Goal: Subscribe to service/newsletter

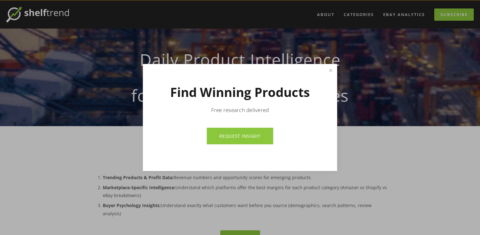
scroll to position [16, 0]
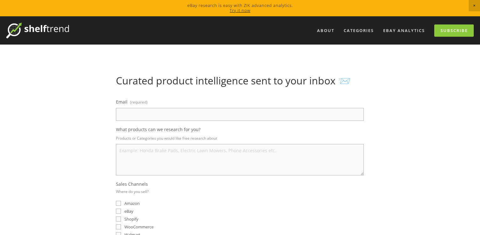
click at [117, 210] on input "eBay" at bounding box center [118, 210] width 5 height 5
checkbox input "true"
click at [94, 163] on div "Curated product intelligence sent to your inbox 📨 Email (required) What product…" at bounding box center [240, 237] width 310 height 325
click at [161, 112] on input "Email (required)" at bounding box center [240, 114] width 248 height 13
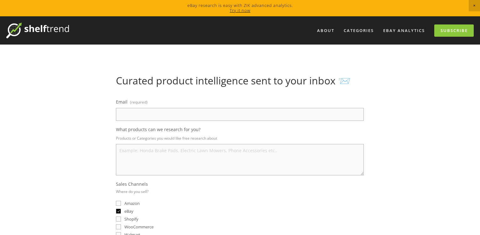
paste input "tg2349428@gmail.com"
type input "tg2349428@gmail.com"
click at [155, 157] on textarea "What products can we research for you?" at bounding box center [240, 159] width 248 height 31
type textarea "dropshipping"
click at [214, 201] on div "Amazon" at bounding box center [240, 203] width 248 height 6
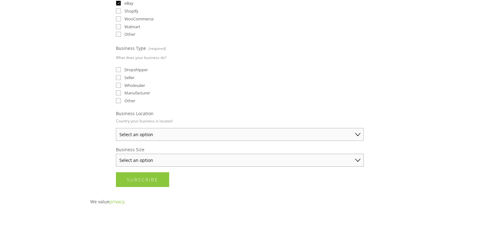
scroll to position [256, 0]
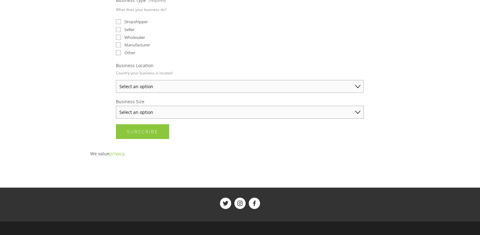
click at [116, 80] on select "Select an option Australia United States United Kingdom China Japan Germany Can…" at bounding box center [240, 86] width 248 height 13
select select "United States"
click option "United States" at bounding box center [0, 0] width 0 height 0
click at [116, 106] on select "Select an option Solo Merchant (under $50K annual sales) Small Business ($50K -…" at bounding box center [240, 112] width 248 height 13
click at [184, 113] on select "Select an option Solo Merchant (under $50K annual sales) Small Business ($50K -…" at bounding box center [240, 112] width 248 height 13
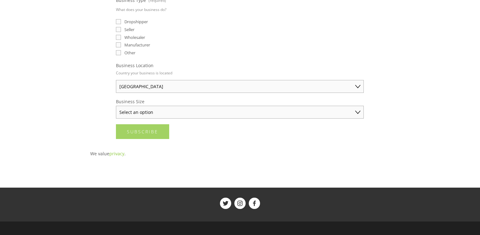
click at [152, 126] on button "Subscribe Subscribe" at bounding box center [142, 131] width 53 height 15
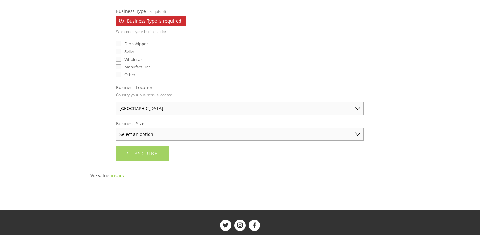
scroll to position [0, 0]
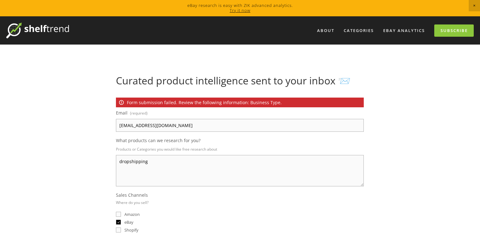
click at [189, 200] on fieldset "Sales Channels Where do you sell? Amazon eBay Shopify WooCommerce Walmart Other" at bounding box center [240, 224] width 248 height 65
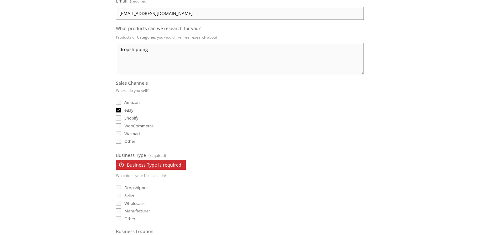
scroll to position [192, 0]
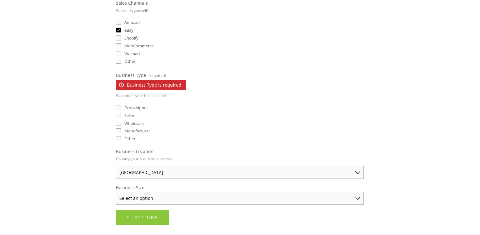
click at [121, 107] on input "Dropshipper" at bounding box center [118, 107] width 5 height 5
checkbox input "true"
click at [120, 115] on input "Seller" at bounding box center [118, 115] width 5 height 5
checkbox input "true"
click at [139, 221] on button "Subscribe Subscribe" at bounding box center [142, 217] width 53 height 15
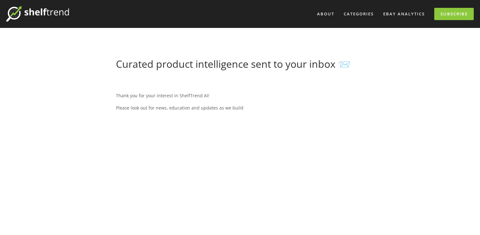
scroll to position [0, 0]
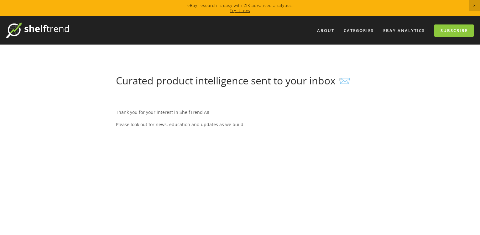
click at [240, 116] on div "Thank you for your interest in ShelfTrend AI! Please look out for news, educati…" at bounding box center [240, 118] width 248 height 29
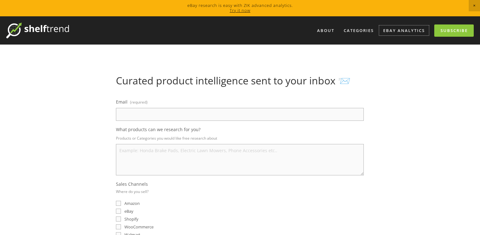
click at [404, 30] on link "eBay Analytics" at bounding box center [404, 30] width 50 height 10
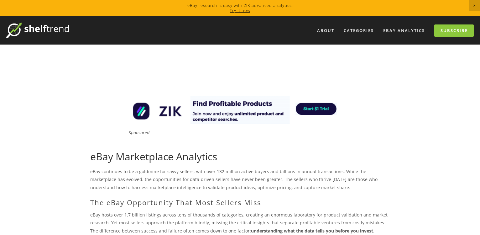
click at [391, 78] on div at bounding box center [240, 83] width 310 height 16
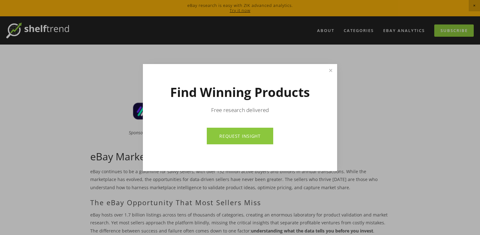
click at [46, 24] on div at bounding box center [240, 117] width 480 height 235
click at [46, 24] on img at bounding box center [37, 31] width 63 height 16
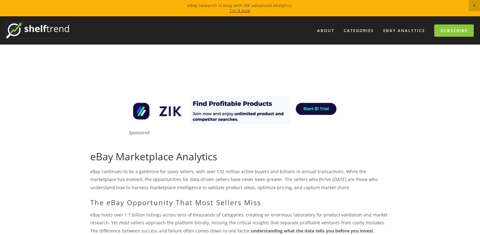
click at [46, 24] on img at bounding box center [37, 31] width 63 height 16
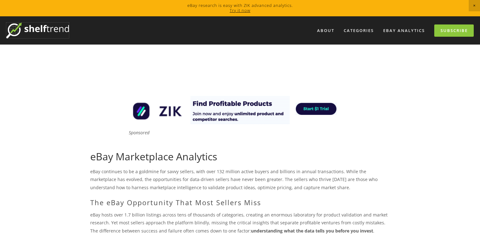
click at [46, 24] on img at bounding box center [37, 31] width 63 height 16
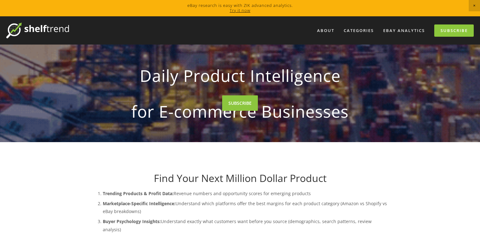
click at [294, 142] on div "Daily Product Intelligence for E-commerce Businesses" at bounding box center [239, 92] width 299 height 97
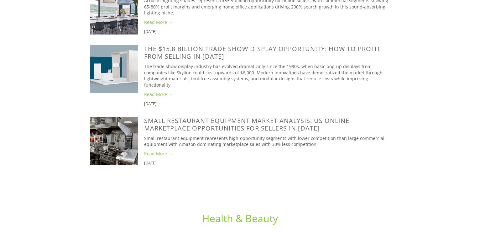
scroll to position [1597, 0]
